Goal: Task Accomplishment & Management: Use online tool/utility

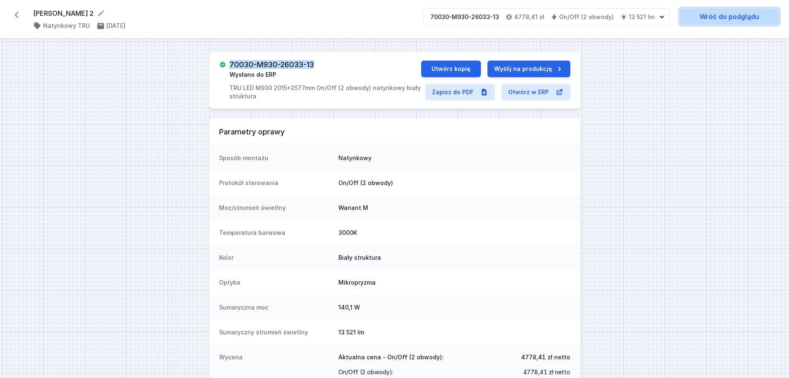
click at [713, 16] on link "Wróć do podglądu" at bounding box center [729, 16] width 99 height 17
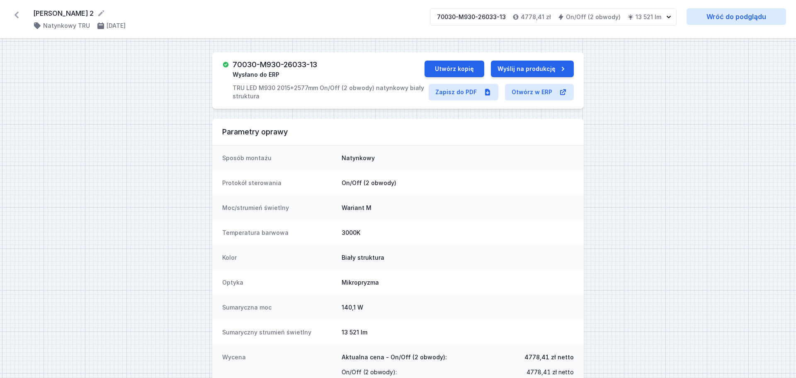
select select "M"
select select "3000"
select select "true"
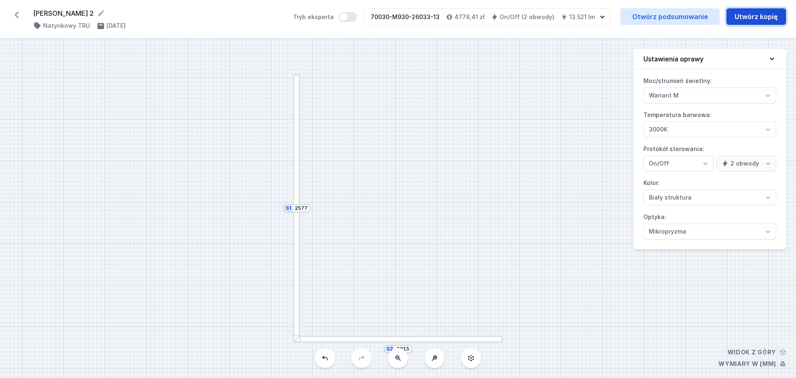
click at [749, 15] on button "Utwórz kopię" at bounding box center [756, 16] width 60 height 17
select select "M"
select select "3000"
select select "true"
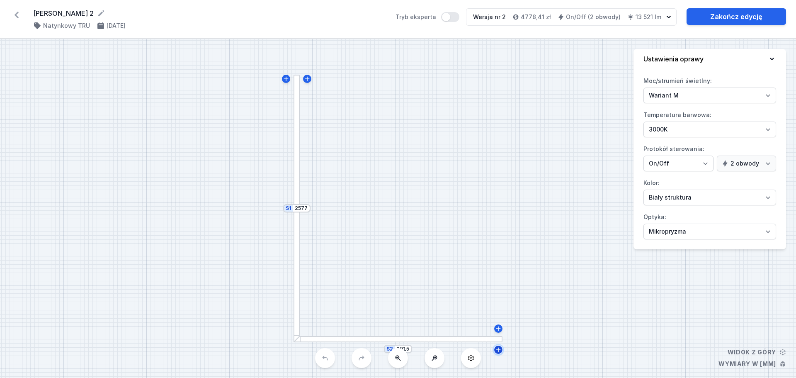
click at [498, 348] on icon at bounding box center [498, 349] width 5 height 5
type input "2050"
drag, startPoint x: 504, startPoint y: 373, endPoint x: 540, endPoint y: 345, distance: 46.0
click at [529, 351] on div "S3 475 S2 2050 S1 2577" at bounding box center [398, 208] width 796 height 339
drag, startPoint x: 566, startPoint y: 322, endPoint x: 559, endPoint y: 223, distance: 99.7
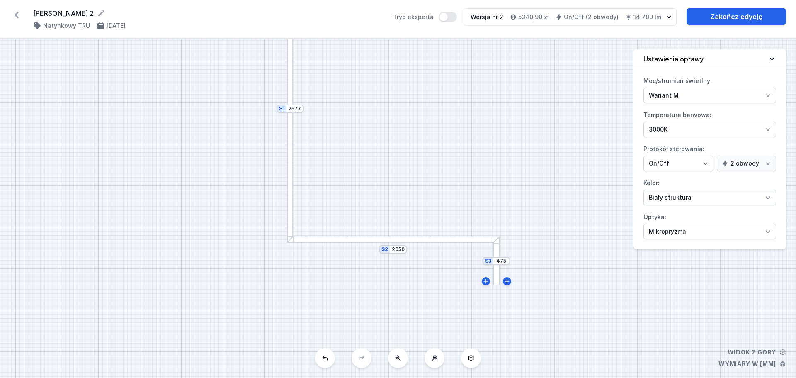
click at [559, 223] on div "S3 475 S2 2050 S1 2577" at bounding box center [398, 208] width 796 height 339
click at [524, 240] on div "S3 475 S2 2050 S1 2577" at bounding box center [398, 208] width 796 height 339
click at [496, 273] on div at bounding box center [496, 260] width 6 height 49
click at [15, 16] on icon at bounding box center [16, 14] width 13 height 13
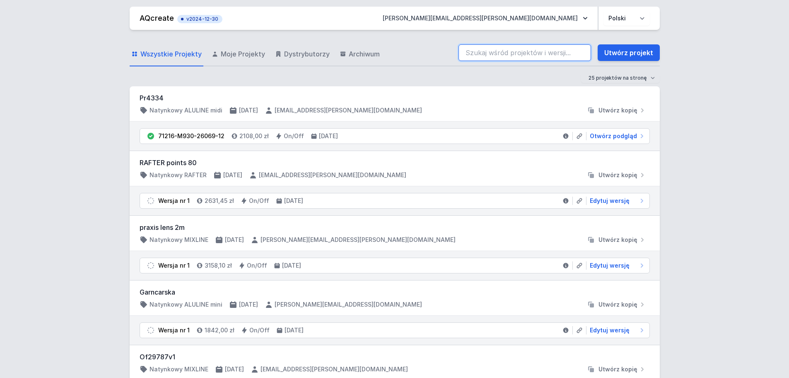
click at [483, 51] on input "search" at bounding box center [525, 52] width 133 height 17
click at [472, 53] on input "van lae" at bounding box center [525, 52] width 133 height 17
click at [468, 52] on input "van lae" at bounding box center [525, 52] width 133 height 17
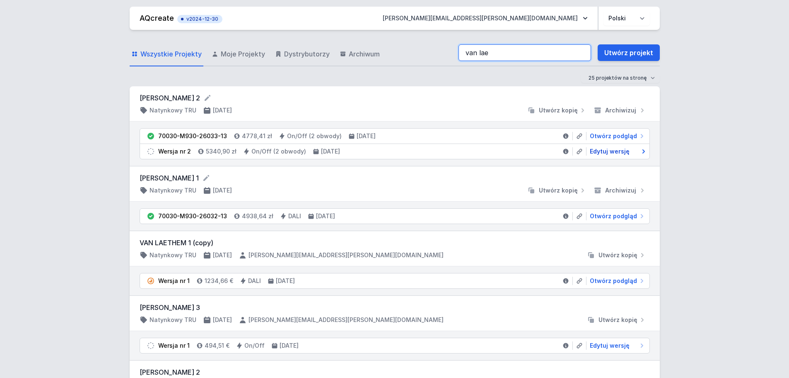
type input "van lae"
click at [609, 152] on span "Edytuj wersję" at bounding box center [610, 151] width 40 height 8
select select "M"
select select "3000"
select select "true"
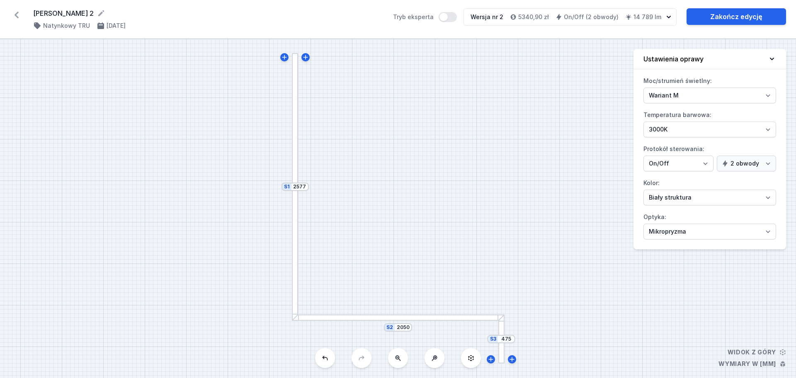
click at [327, 358] on icon at bounding box center [325, 357] width 7 height 7
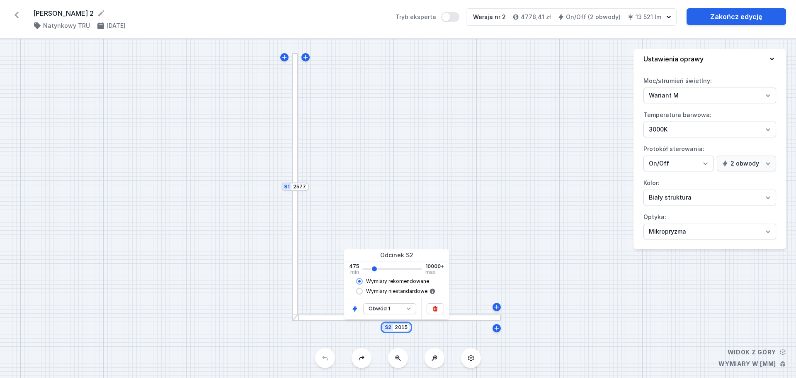
click at [407, 327] on input "2015" at bounding box center [400, 327] width 13 height 7
type input "2"
type input "6361"
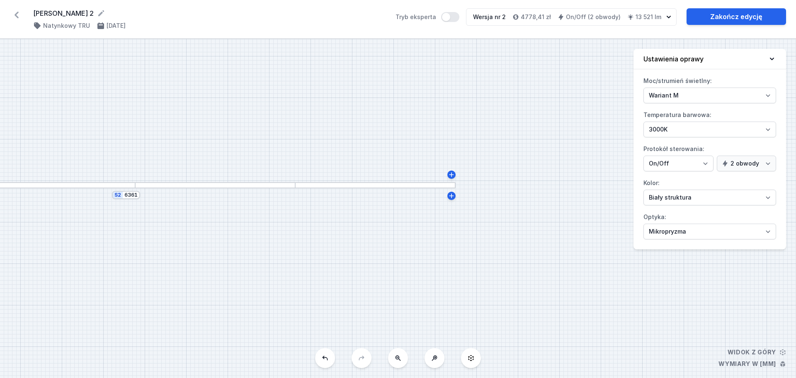
click at [564, 314] on div "S2 6361 S1 2577" at bounding box center [398, 208] width 796 height 339
drag, startPoint x: 135, startPoint y: 261, endPoint x: 368, endPoint y: 263, distance: 232.9
click at [368, 263] on div "S2 6361 S1 2577" at bounding box center [398, 208] width 796 height 339
drag, startPoint x: 137, startPoint y: 247, endPoint x: 123, endPoint y: 299, distance: 53.7
click at [123, 299] on div "S2 6361 S1 2577" at bounding box center [398, 208] width 796 height 339
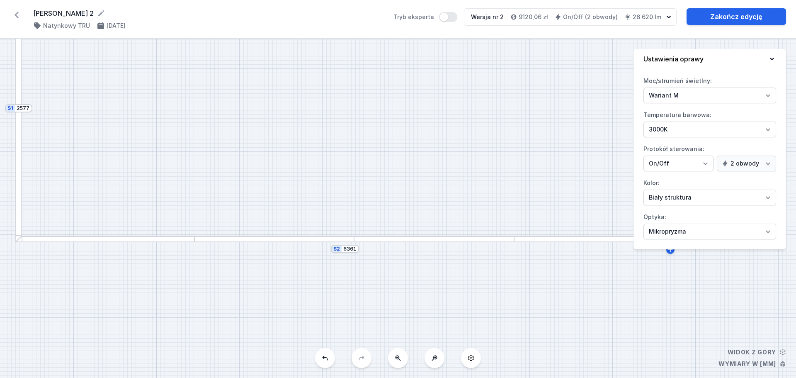
click at [111, 240] on div at bounding box center [104, 239] width 179 height 6
click at [110, 240] on div at bounding box center [104, 239] width 179 height 6
click at [275, 236] on div at bounding box center [274, 239] width 160 height 6
click at [275, 239] on div at bounding box center [274, 239] width 160 height 6
click at [120, 242] on div "S2 6361 S1 2577" at bounding box center [398, 208] width 796 height 339
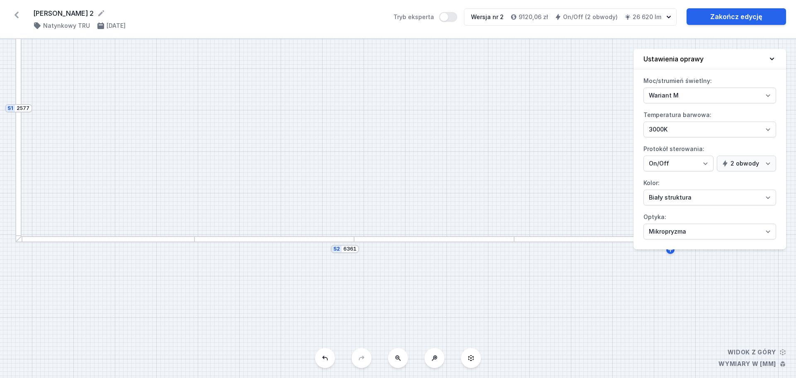
click at [120, 239] on div at bounding box center [104, 239] width 179 height 6
click at [122, 237] on div at bounding box center [104, 239] width 179 height 6
click at [123, 237] on div at bounding box center [104, 239] width 179 height 6
drag, startPoint x: 422, startPoint y: 148, endPoint x: 415, endPoint y: 179, distance: 32.3
click at [415, 179] on div "S2 6361 S1 2577" at bounding box center [398, 208] width 796 height 339
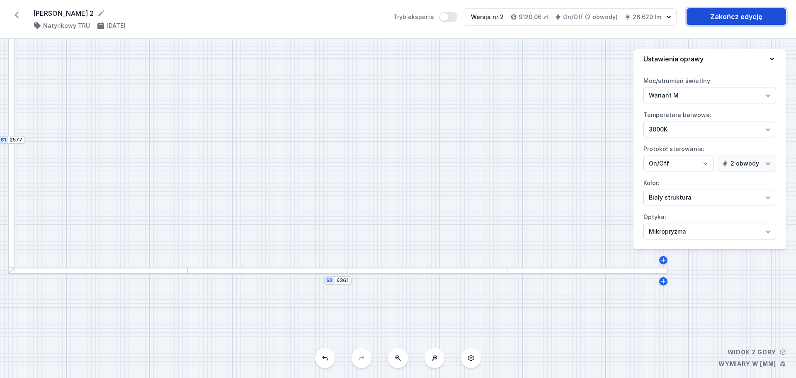
click at [738, 17] on link "Zakończ edycję" at bounding box center [735, 16] width 99 height 17
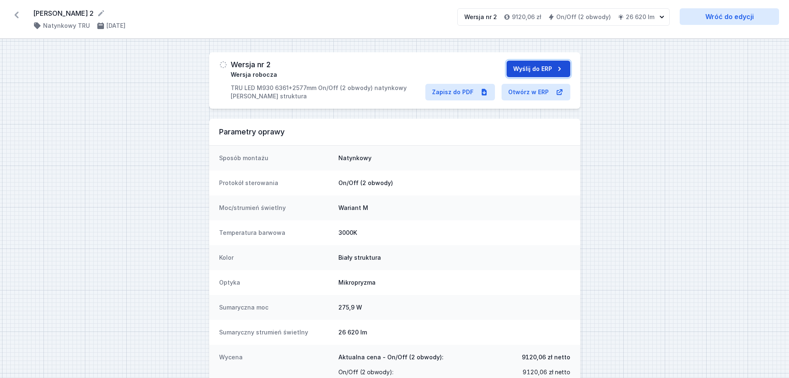
click at [529, 69] on button "Wyślij do ERP" at bounding box center [539, 69] width 64 height 17
